Goal: Task Accomplishment & Management: Complete application form

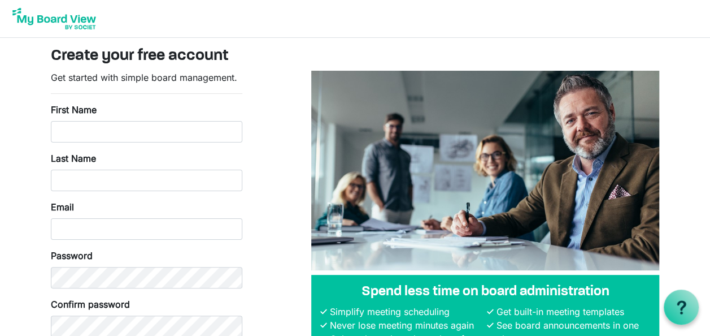
scroll to position [82, 0]
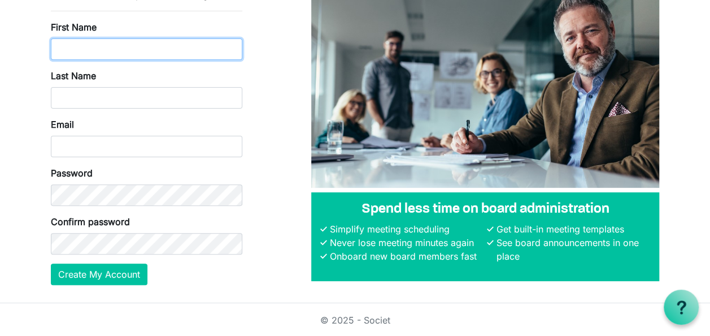
click at [131, 42] on input "First Name" at bounding box center [146, 48] width 191 height 21
type input "Brittany"
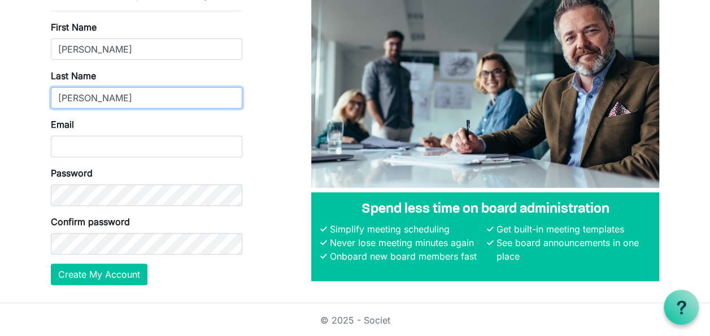
type input "OBryan"
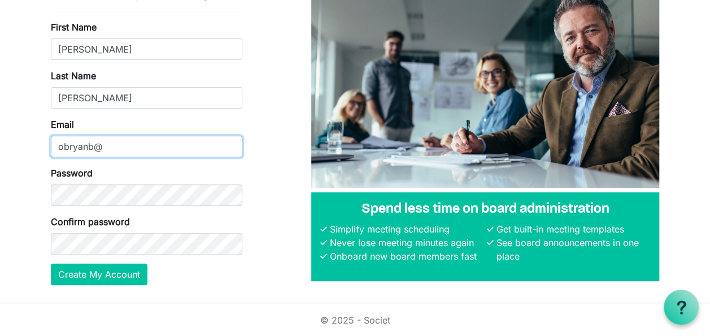
type input "[EMAIL_ADDRESS][DOMAIN_NAME]"
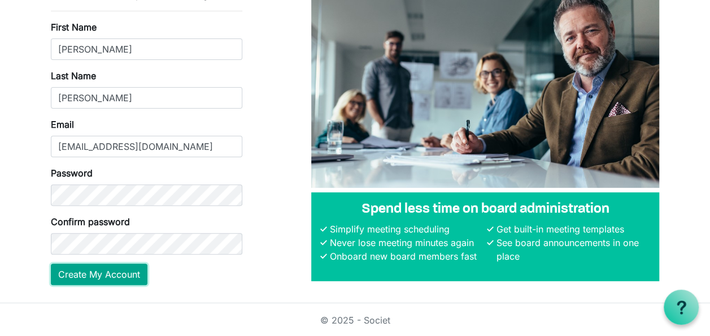
click at [114, 273] on button "Create My Account" at bounding box center [99, 273] width 97 height 21
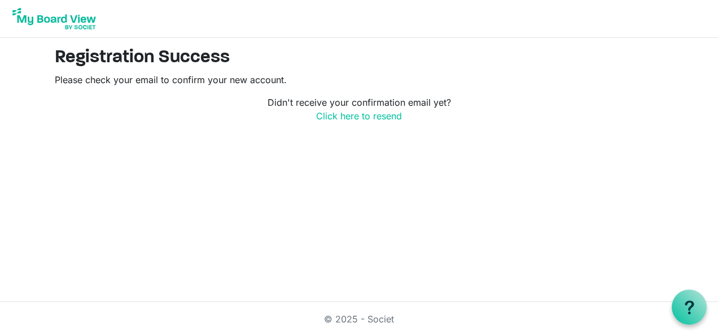
click at [66, 20] on img at bounding box center [54, 19] width 90 height 28
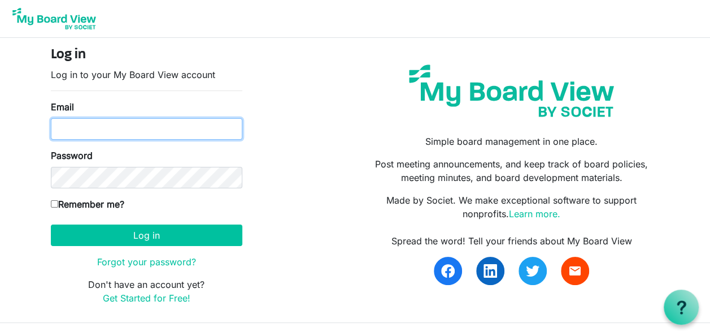
click at [123, 133] on input "Email" at bounding box center [146, 128] width 191 height 21
type input "obryanb@slhs.org"
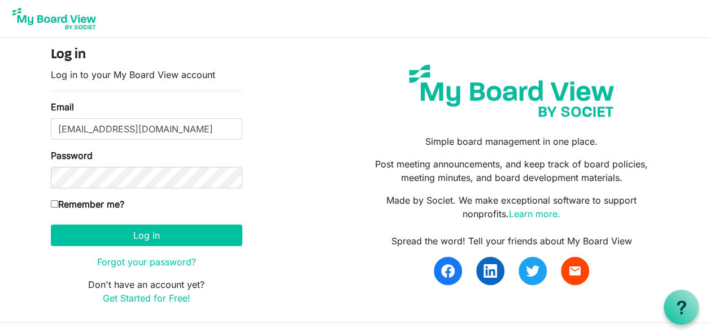
click at [100, 202] on label "Remember me?" at bounding box center [87, 204] width 73 height 14
click at [58, 202] on input "Remember me?" at bounding box center [54, 203] width 7 height 7
checkbox input "true"
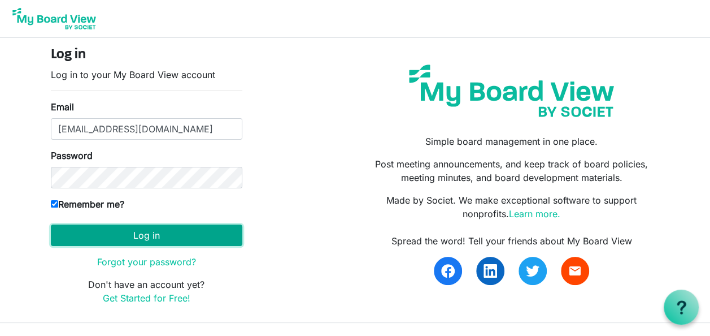
click at [147, 236] on button "Log in" at bounding box center [146, 234] width 191 height 21
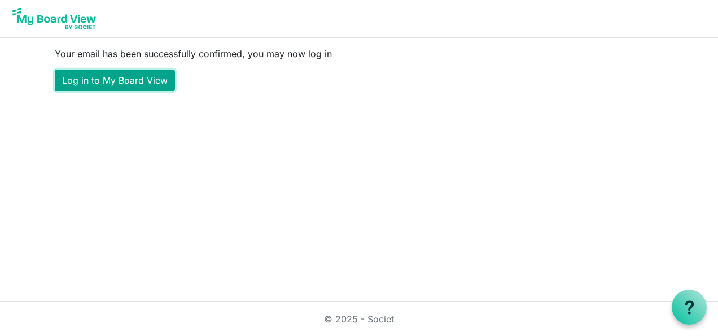
click at [142, 80] on link "Log in to My Board View" at bounding box center [115, 79] width 120 height 21
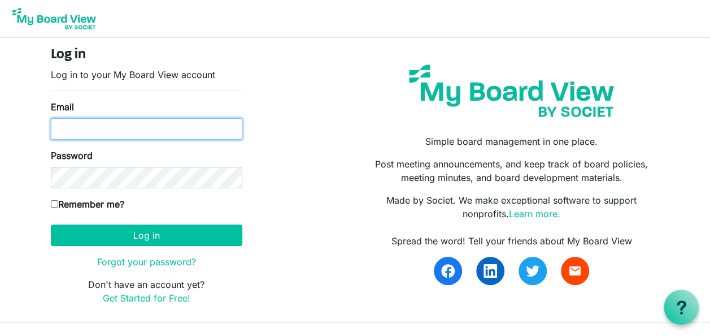
click at [210, 130] on input "Email" at bounding box center [146, 128] width 191 height 21
type input "obryanb@slhs.org"
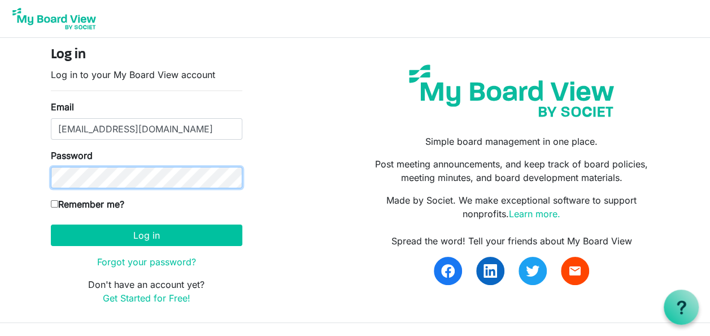
click at [51, 224] on button "Log in" at bounding box center [146, 234] width 191 height 21
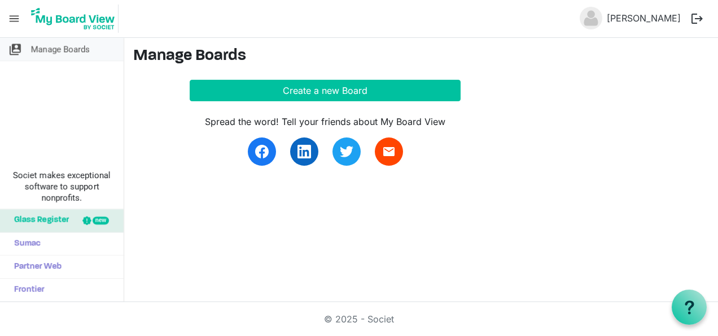
click at [55, 47] on span "Manage Boards" at bounding box center [60, 49] width 59 height 23
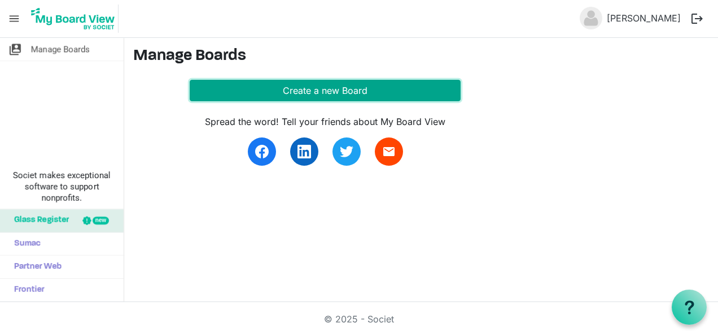
click at [339, 95] on button "Create a new Board" at bounding box center [325, 90] width 271 height 21
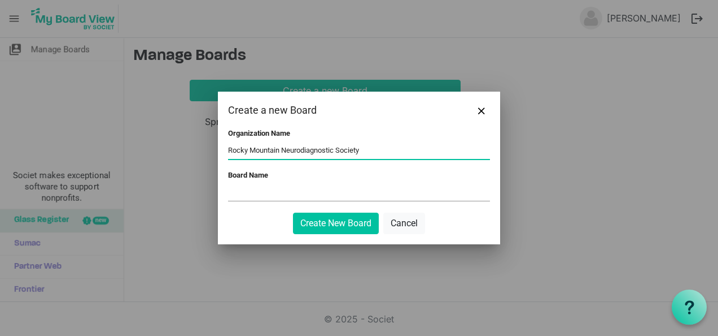
type input "Rocky Mountain Neurodiagnostic Society"
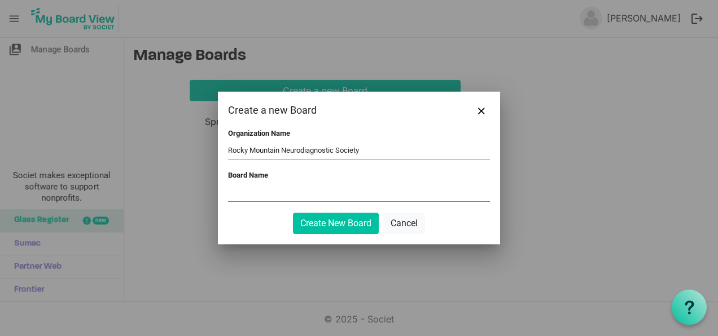
click at [256, 196] on input "Board Name" at bounding box center [359, 192] width 262 height 17
type input "RMNDS"
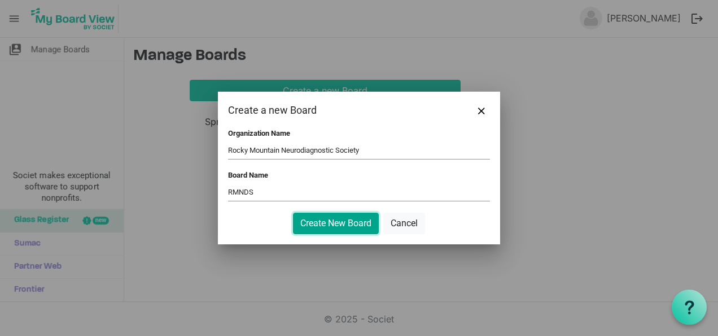
click at [337, 228] on button "Create New Board" at bounding box center [336, 222] width 86 height 21
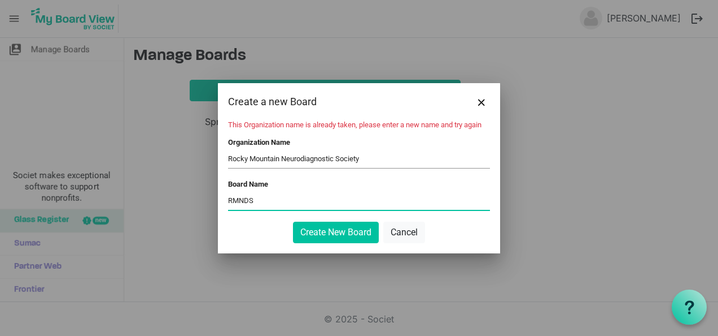
click at [332, 195] on input "RMNDS" at bounding box center [359, 201] width 262 height 17
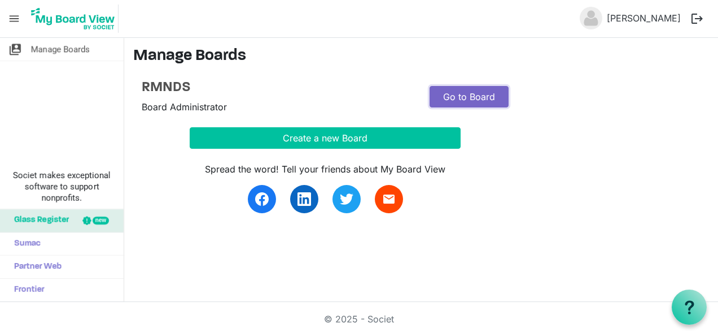
click at [460, 94] on link "Go to Board" at bounding box center [469, 96] width 79 height 21
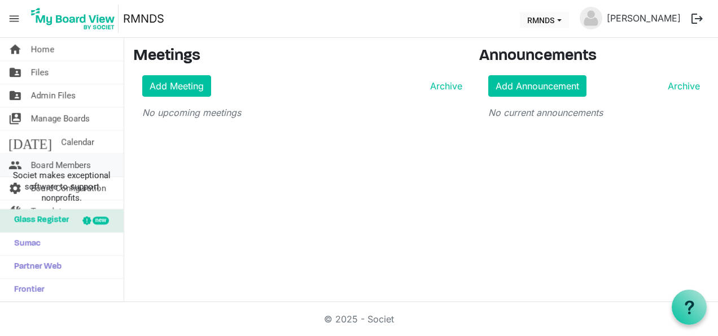
click at [35, 157] on span "Board Members" at bounding box center [61, 165] width 60 height 23
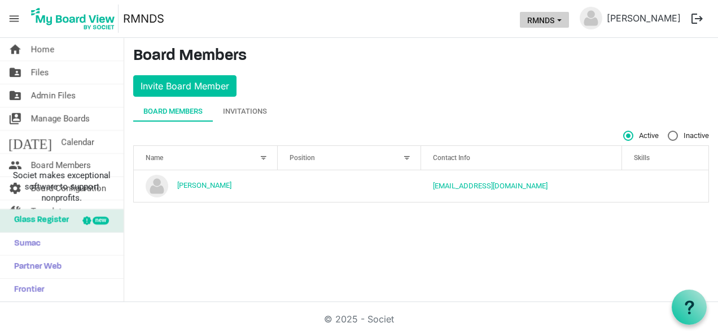
click at [564, 25] on button "RMNDS" at bounding box center [544, 20] width 49 height 16
click at [461, 103] on div "Board Members Invitations" at bounding box center [421, 111] width 576 height 20
click at [63, 71] on link "folder_shared Files" at bounding box center [62, 72] width 124 height 23
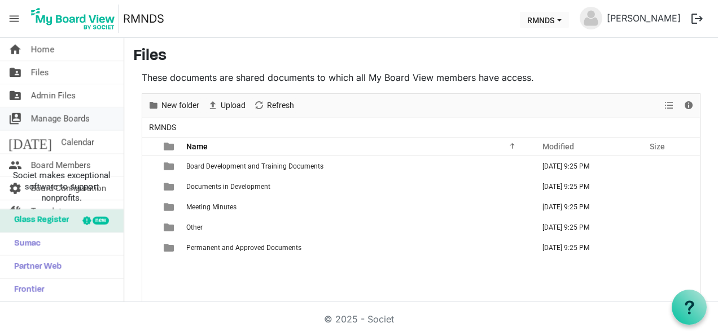
click at [58, 108] on span "Manage Boards" at bounding box center [60, 118] width 59 height 23
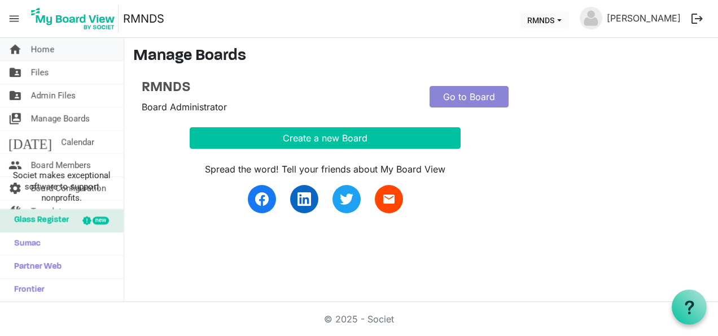
click at [62, 51] on link "home Home" at bounding box center [62, 49] width 124 height 23
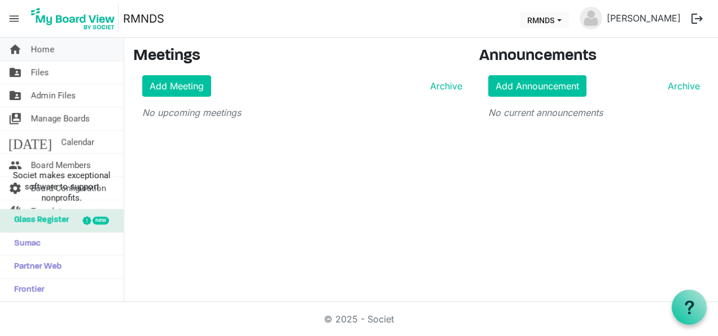
click at [43, 49] on span "Home" at bounding box center [42, 49] width 23 height 23
click at [67, 18] on img at bounding box center [73, 19] width 91 height 28
click at [11, 17] on span "menu" at bounding box center [13, 18] width 21 height 21
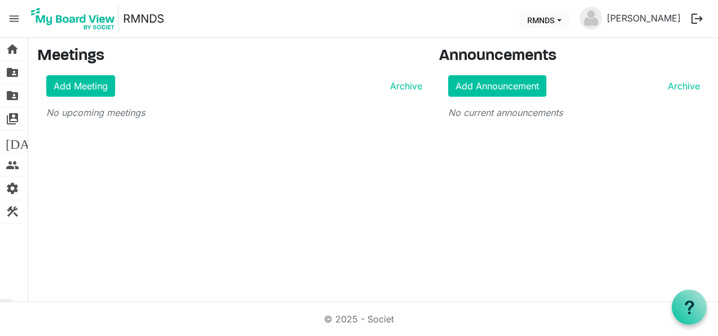
click at [11, 17] on span "menu" at bounding box center [13, 18] width 21 height 21
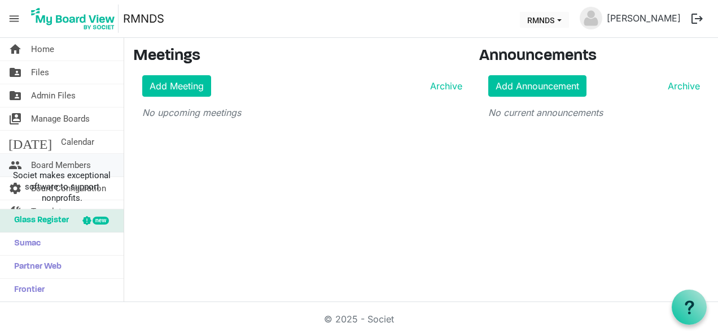
click at [49, 158] on span "Board Members" at bounding box center [61, 165] width 60 height 23
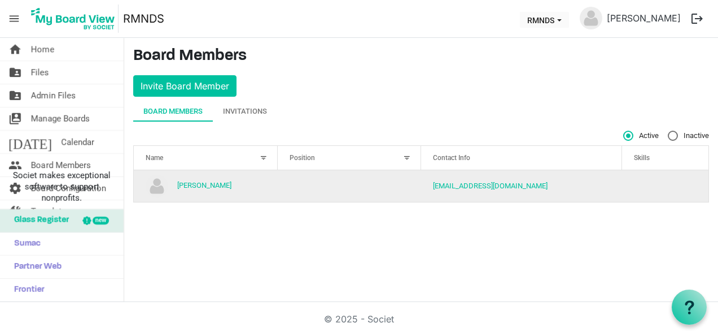
click at [321, 180] on td "column header Position" at bounding box center [350, 186] width 144 height 32
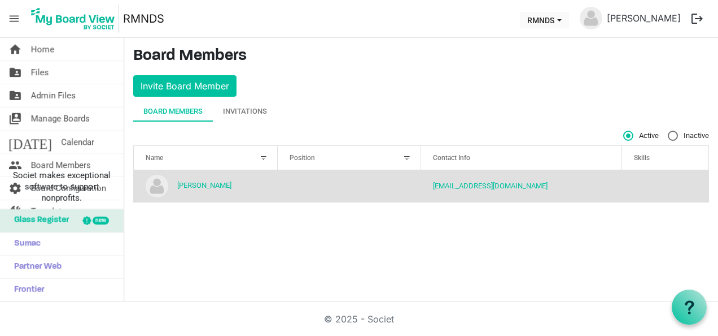
click at [321, 180] on td "column header Position" at bounding box center [350, 186] width 144 height 32
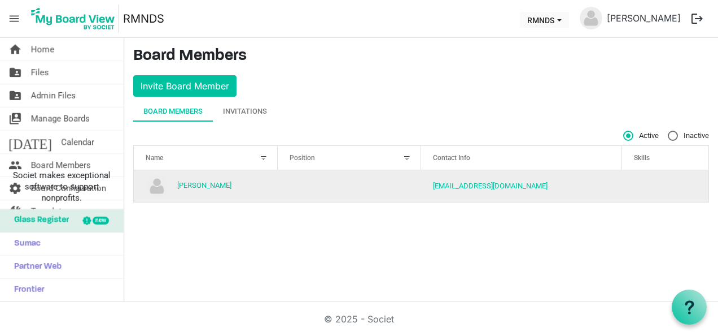
click at [321, 180] on td "column header Position" at bounding box center [350, 186] width 144 height 32
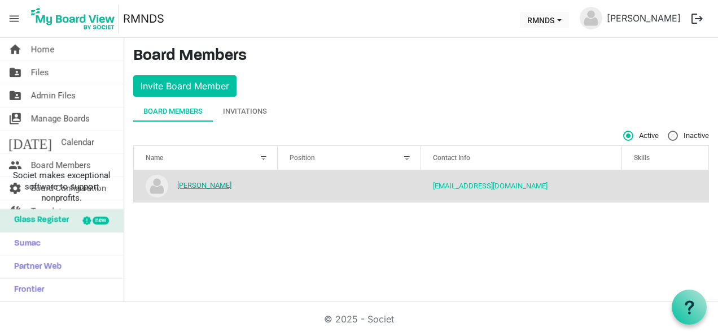
click at [216, 184] on link "[PERSON_NAME]" at bounding box center [204, 185] width 54 height 8
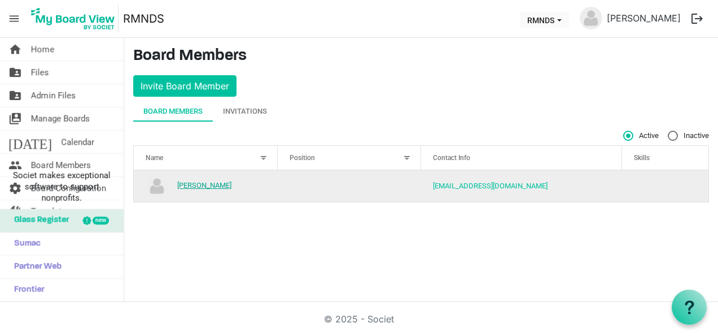
click at [216, 184] on link "[PERSON_NAME]" at bounding box center [204, 185] width 54 height 8
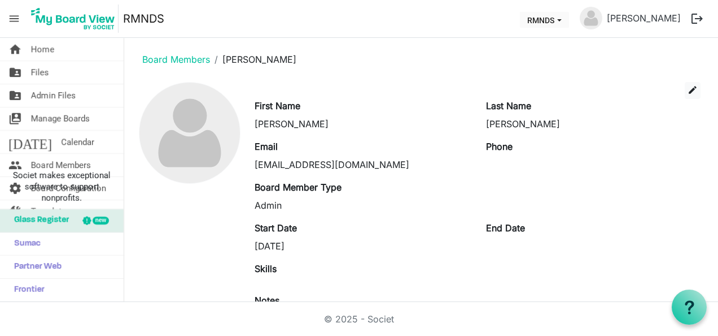
scroll to position [1, 0]
click at [688, 89] on span "edit" at bounding box center [693, 90] width 10 height 10
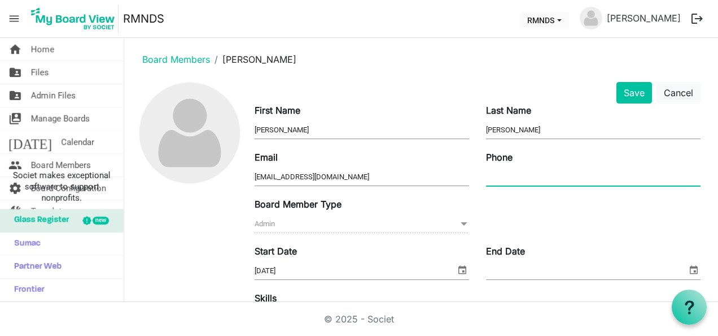
click at [522, 181] on input "Phone" at bounding box center [593, 176] width 215 height 17
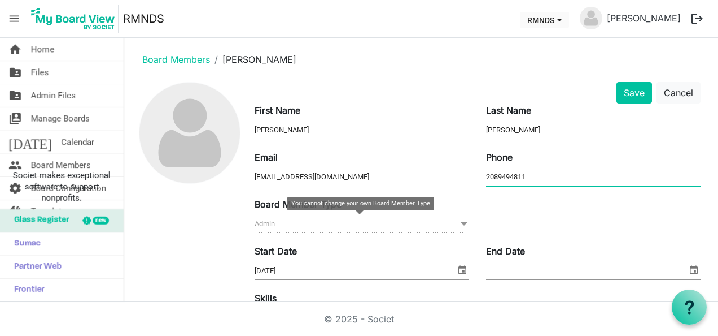
type input "2089494811"
click at [306, 216] on span "Admin Admin" at bounding box center [362, 224] width 215 height 18
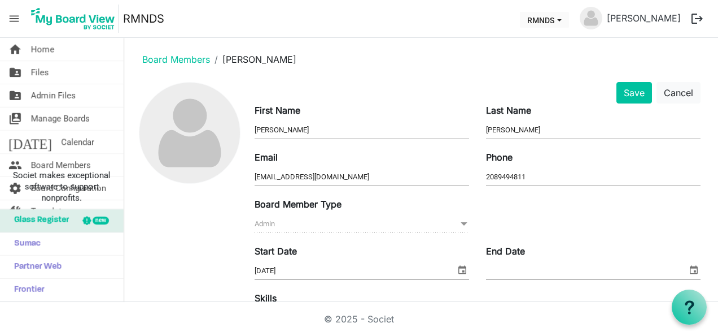
click at [547, 219] on div "Board Member Type Admin Admin" at bounding box center [477, 220] width 463 height 47
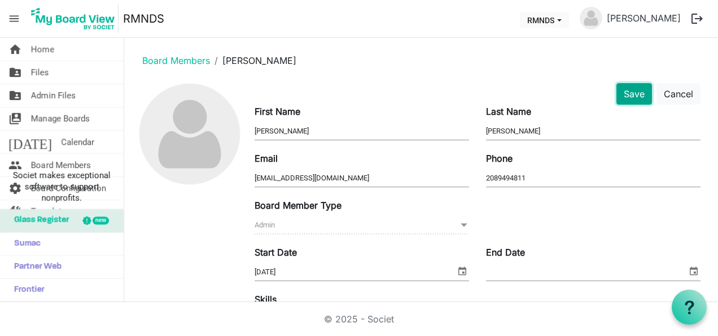
click at [629, 95] on button "Save" at bounding box center [635, 93] width 36 height 21
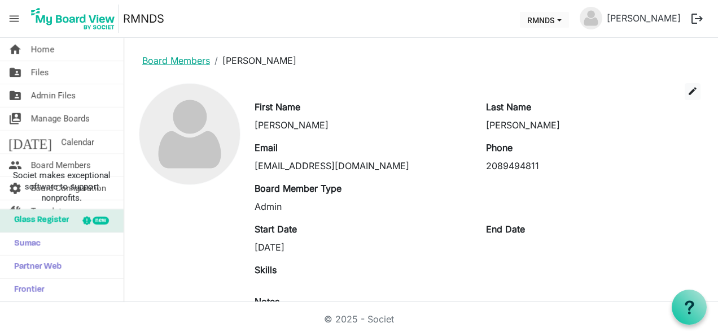
click at [192, 59] on link "Board Members" at bounding box center [176, 60] width 68 height 11
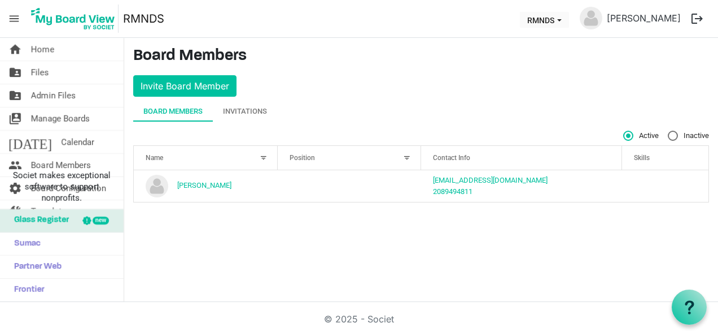
click at [347, 160] on div "Position" at bounding box center [344, 157] width 116 height 16
click at [411, 158] on div at bounding box center [407, 157] width 12 height 12
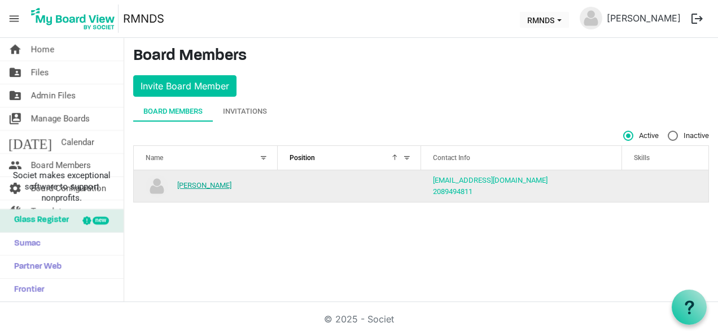
click at [198, 183] on link "[PERSON_NAME]" at bounding box center [204, 185] width 54 height 8
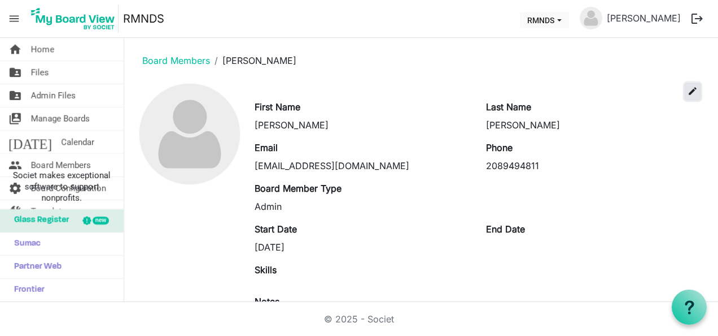
click at [688, 93] on span "edit" at bounding box center [693, 91] width 10 height 10
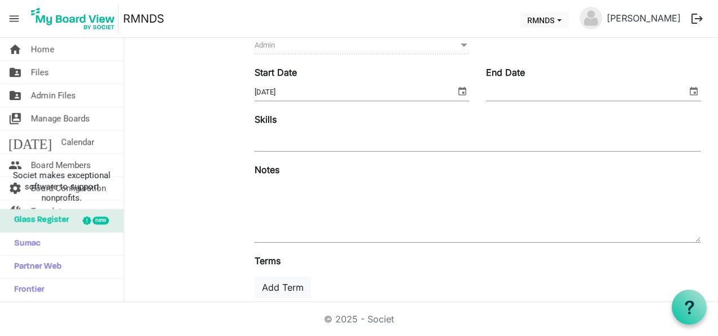
scroll to position [247, 0]
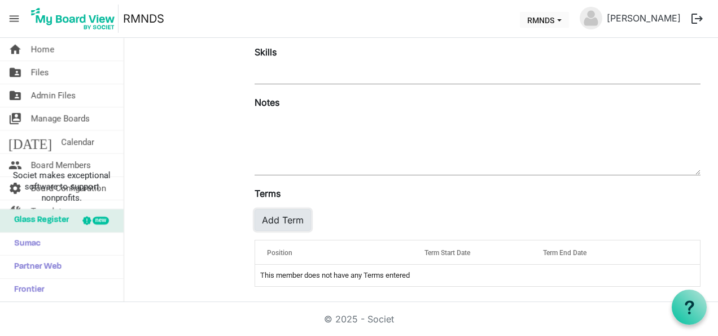
click at [282, 211] on button "Add Term" at bounding box center [283, 219] width 56 height 21
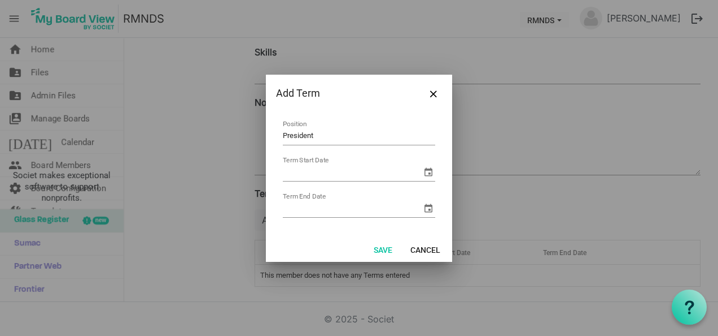
type input "President"
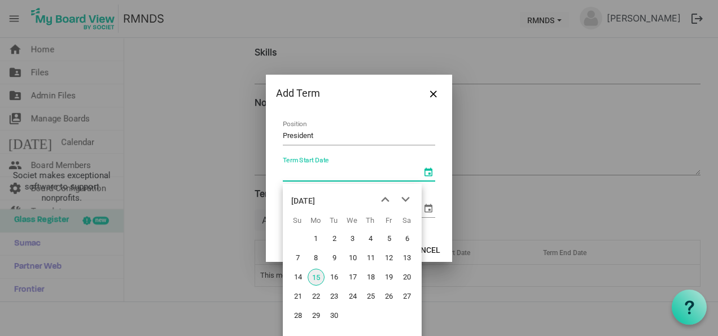
click at [433, 172] on span "select" at bounding box center [429, 172] width 14 height 14
click at [409, 198] on span "next month" at bounding box center [406, 199] width 20 height 20
click at [391, 297] on span "24" at bounding box center [389, 296] width 17 height 17
type input "10/24/2025"
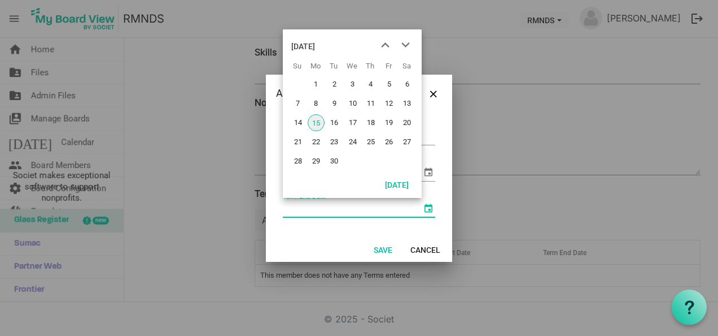
click at [428, 208] on span "select" at bounding box center [429, 208] width 14 height 14
click at [324, 212] on input "Term End Date" at bounding box center [352, 208] width 139 height 17
type input "y+2"
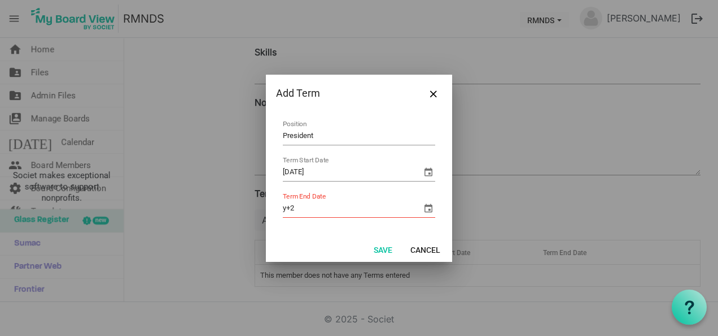
click at [324, 207] on input "y+2" at bounding box center [352, 208] width 139 height 17
type input "y"
click at [290, 204] on input "10/1/2027" at bounding box center [347, 208] width 129 height 17
type input "11/1/2027"
click at [433, 97] on span "Close" at bounding box center [433, 93] width 7 height 7
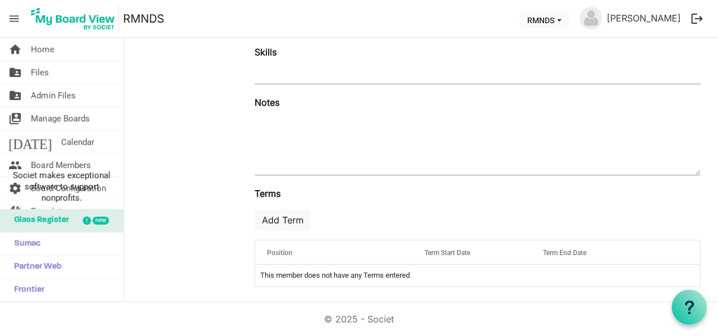
scroll to position [0, 0]
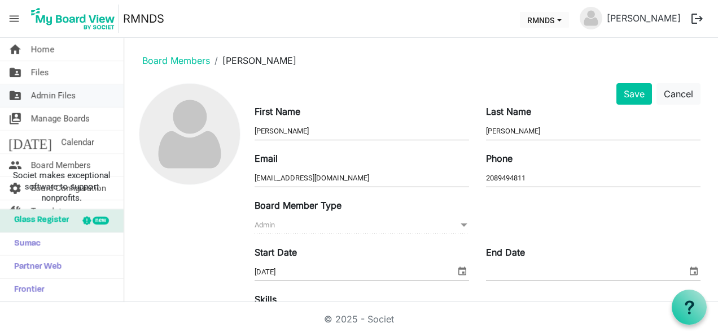
click at [46, 95] on span "Admin Files" at bounding box center [53, 95] width 45 height 23
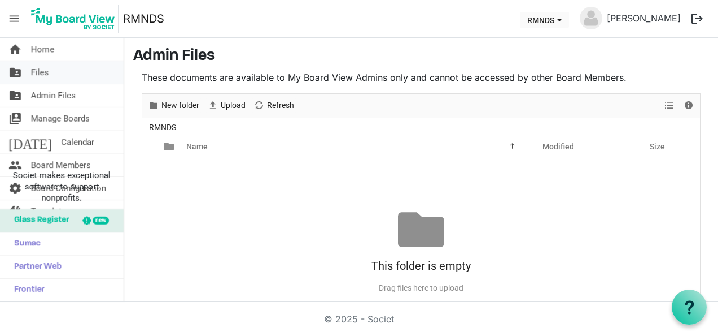
click at [61, 72] on link "folder_shared Files" at bounding box center [62, 72] width 124 height 23
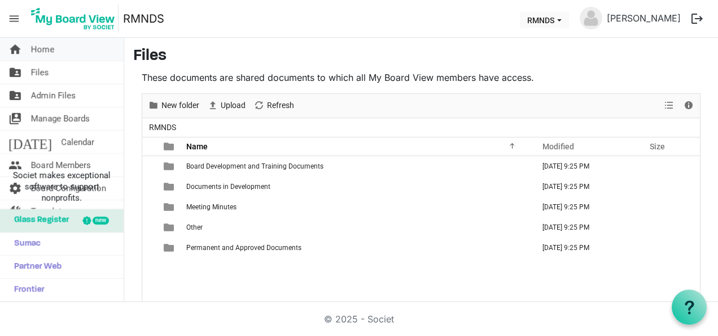
click at [37, 43] on span "Home" at bounding box center [42, 49] width 23 height 23
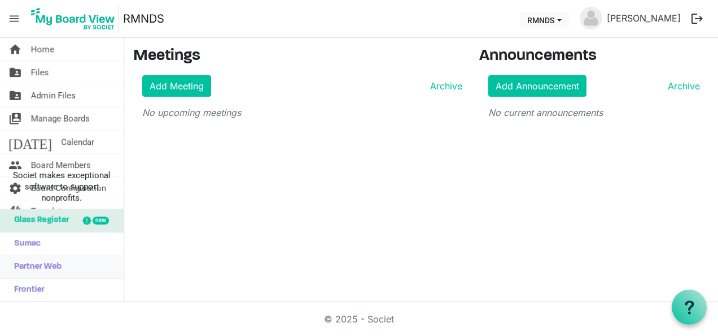
click at [39, 264] on span "Partner Web" at bounding box center [34, 266] width 53 height 23
click at [44, 43] on span "Home" at bounding box center [42, 49] width 23 height 23
click at [569, 16] on button "RMNDS" at bounding box center [544, 20] width 49 height 16
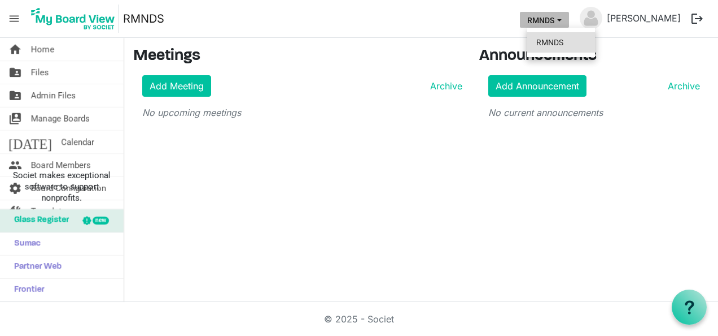
click at [550, 45] on li "RMNDS" at bounding box center [562, 42] width 68 height 20
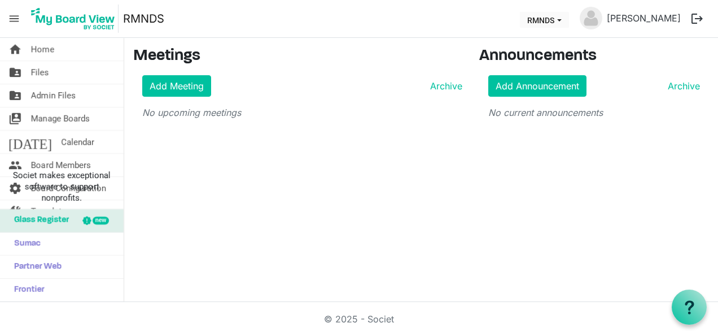
click at [56, 14] on img at bounding box center [73, 19] width 91 height 28
click at [23, 49] on link "home Home" at bounding box center [62, 49] width 124 height 23
click at [61, 145] on span "Calendar" at bounding box center [77, 141] width 33 height 23
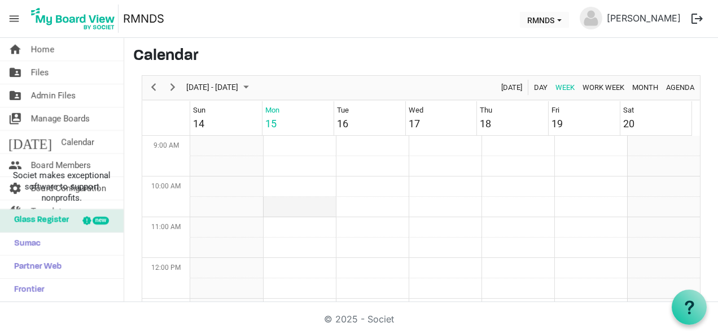
scroll to position [408, 0]
click at [634, 85] on span "Month" at bounding box center [646, 87] width 28 height 14
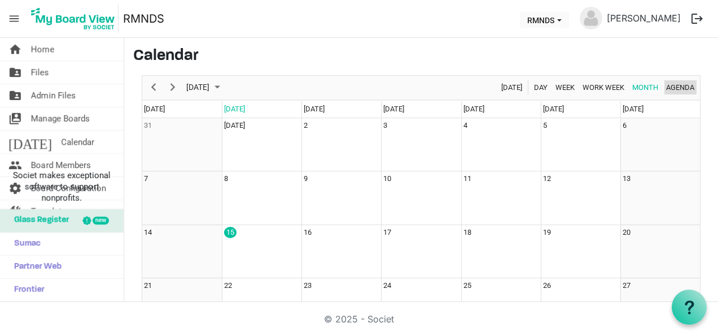
click at [677, 88] on span "Agenda" at bounding box center [680, 87] width 31 height 14
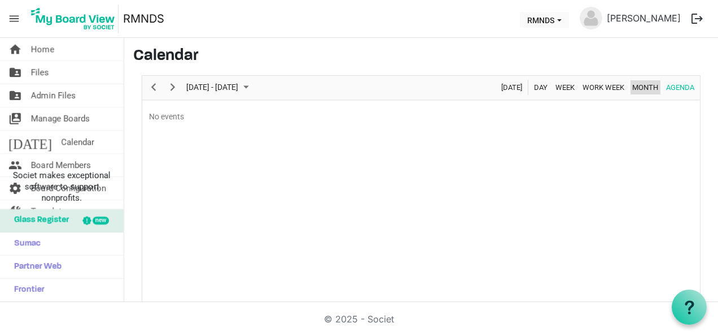
click at [638, 85] on span "Month" at bounding box center [646, 87] width 28 height 14
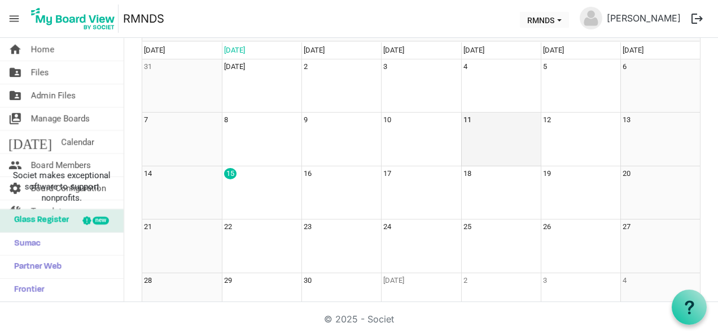
scroll to position [93, 0]
